Goal: Task Accomplishment & Management: Complete application form

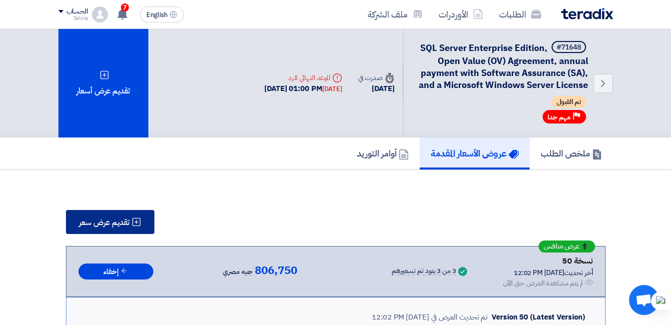
click at [114, 221] on span "تقديم عرض سعر" at bounding box center [104, 222] width 50 height 8
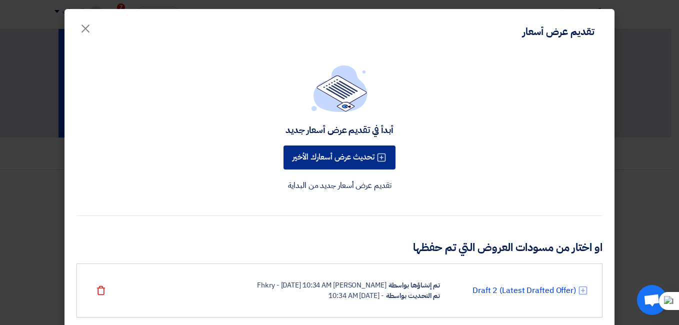
click at [317, 145] on button "تحديث عرض أسعارك الأخير" at bounding box center [339, 157] width 112 height 24
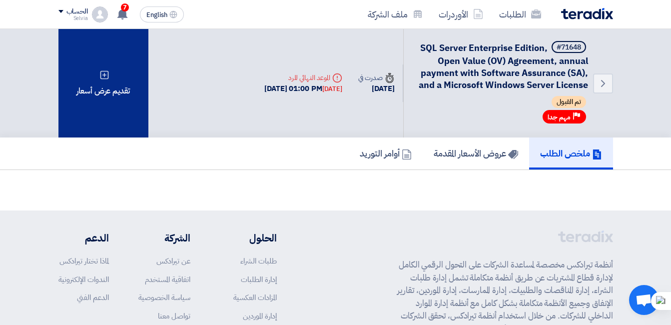
click at [113, 107] on div "تقديم عرض أسعار" at bounding box center [103, 83] width 90 height 108
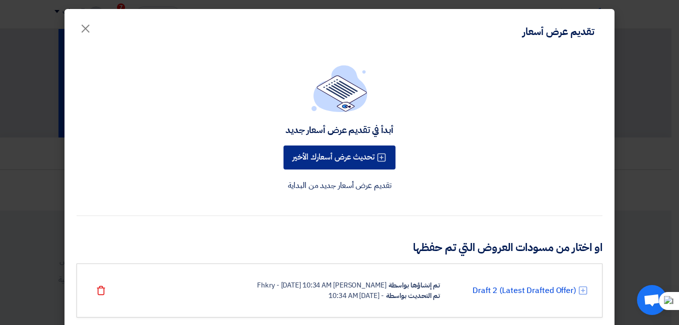
click at [338, 166] on button "تحديث عرض أسعارك الأخير" at bounding box center [339, 157] width 112 height 24
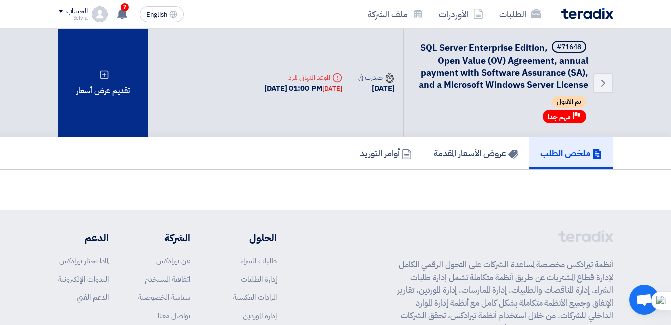
click at [108, 99] on div "تقديم عرض أسعار" at bounding box center [103, 83] width 90 height 108
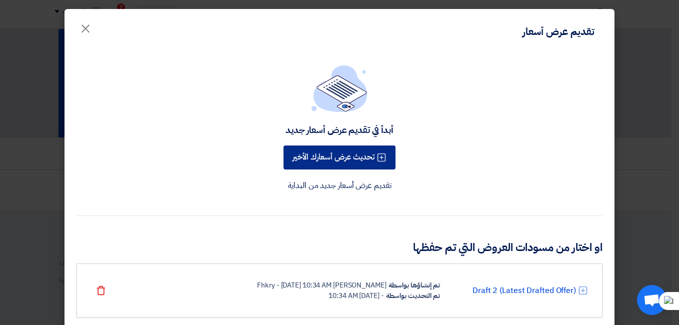
click at [329, 159] on button "تحديث عرض أسعارك الأخير" at bounding box center [339, 157] width 112 height 24
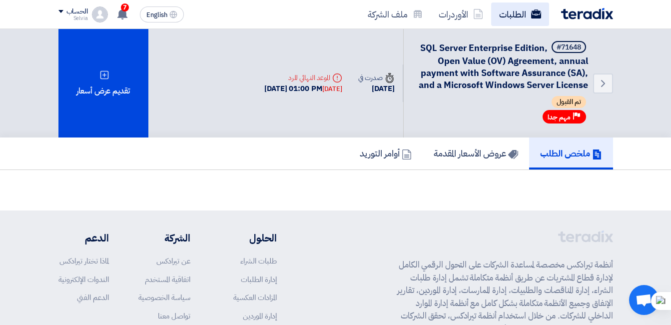
click at [497, 19] on link "الطلبات" at bounding box center [520, 13] width 58 height 23
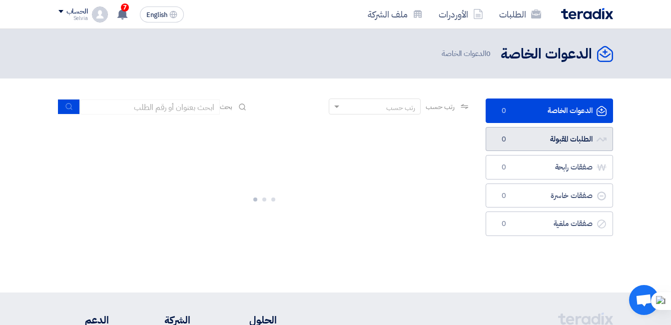
click at [541, 140] on link "الطلبات المقبولة الطلبات المقبولة 0" at bounding box center [549, 139] width 127 height 24
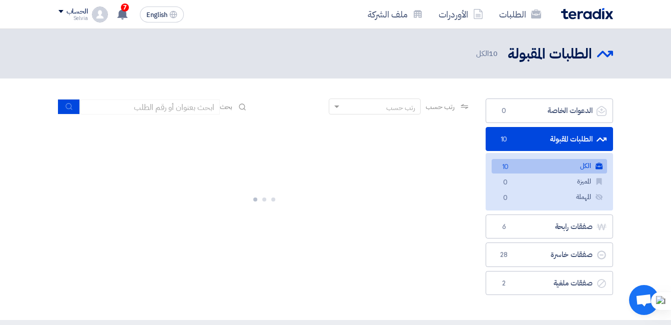
click at [522, 140] on link "الطلبات المقبولة الطلبات المقبولة 10" at bounding box center [549, 139] width 127 height 24
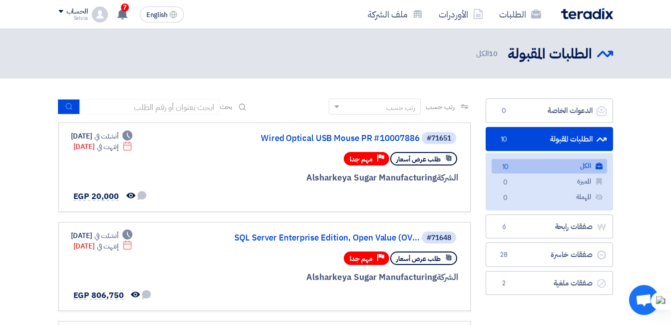
click at [522, 140] on link "الطلبات المقبولة الطلبات المقبولة 10" at bounding box center [549, 139] width 127 height 24
click at [346, 241] on link "SQL Server Enterprise Edition, Open Value (OV..." at bounding box center [320, 237] width 200 height 9
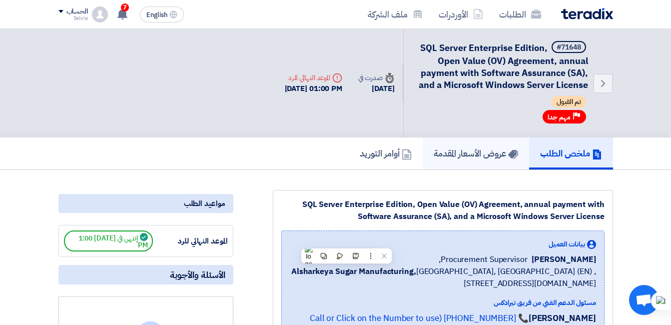
click at [481, 155] on h5 "عروض الأسعار المقدمة" at bounding box center [476, 152] width 84 height 11
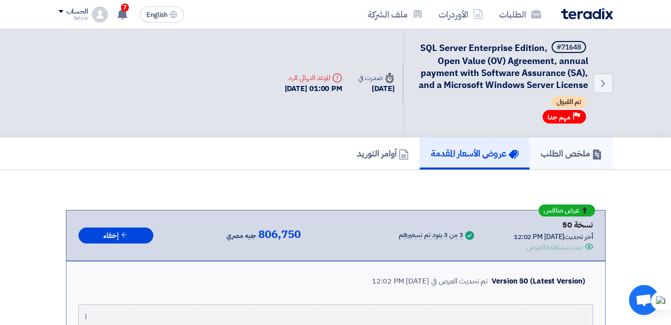
click at [564, 160] on link "ملخص الطلب" at bounding box center [571, 153] width 83 height 32
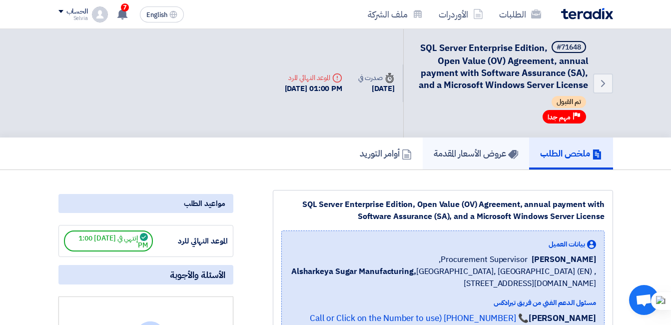
click at [485, 150] on h5 "عروض الأسعار المقدمة" at bounding box center [476, 152] width 84 height 11
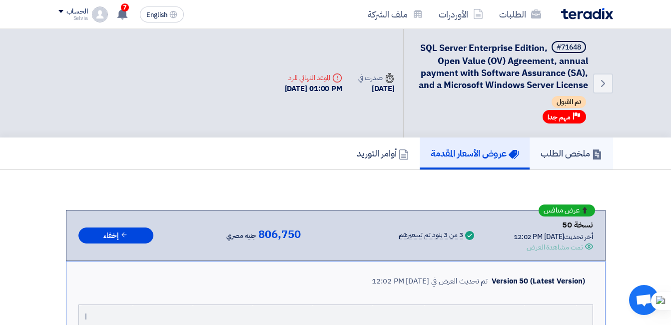
click at [552, 146] on link "ملخص الطلب" at bounding box center [571, 153] width 83 height 32
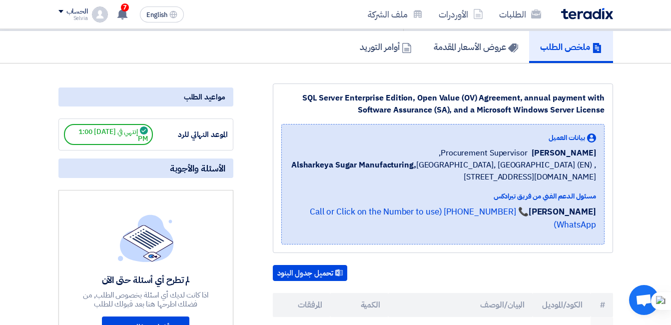
scroll to position [250, 0]
